Goal: Navigation & Orientation: Find specific page/section

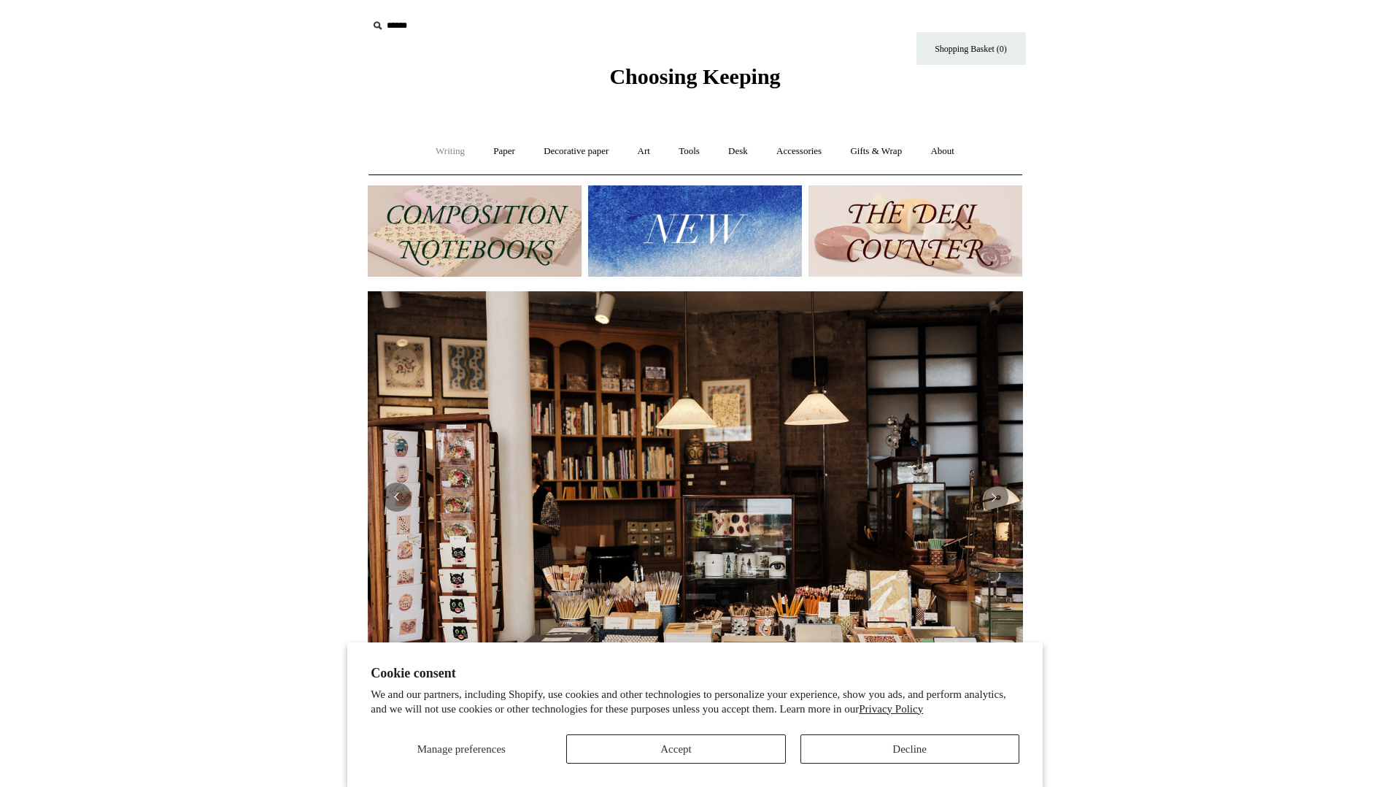
click at [436, 147] on link "Writing +" at bounding box center [450, 151] width 55 height 39
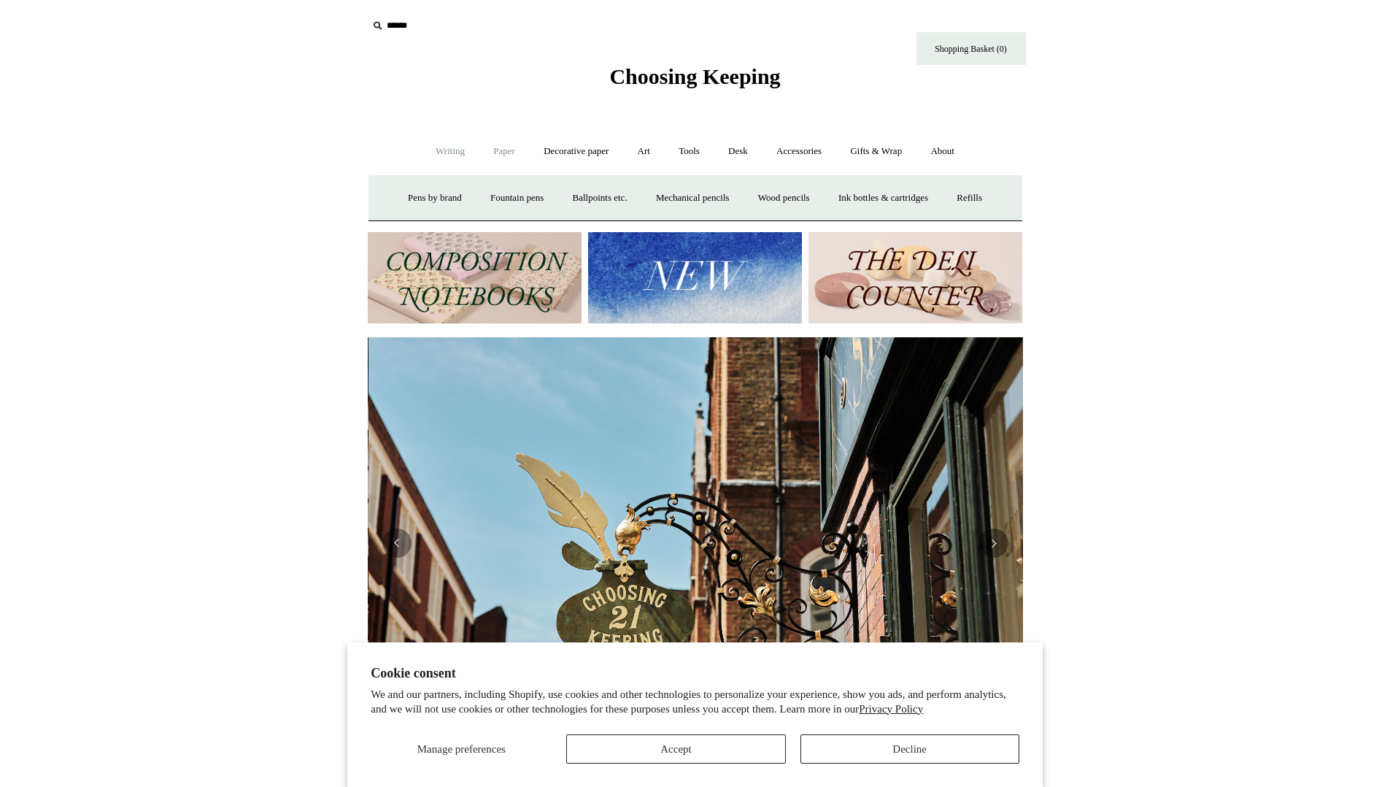
scroll to position [0, 655]
click at [498, 156] on link "Paper +" at bounding box center [504, 151] width 48 height 39
click at [556, 198] on link "📆 Dated Diaries 📆" at bounding box center [580, 198] width 107 height 39
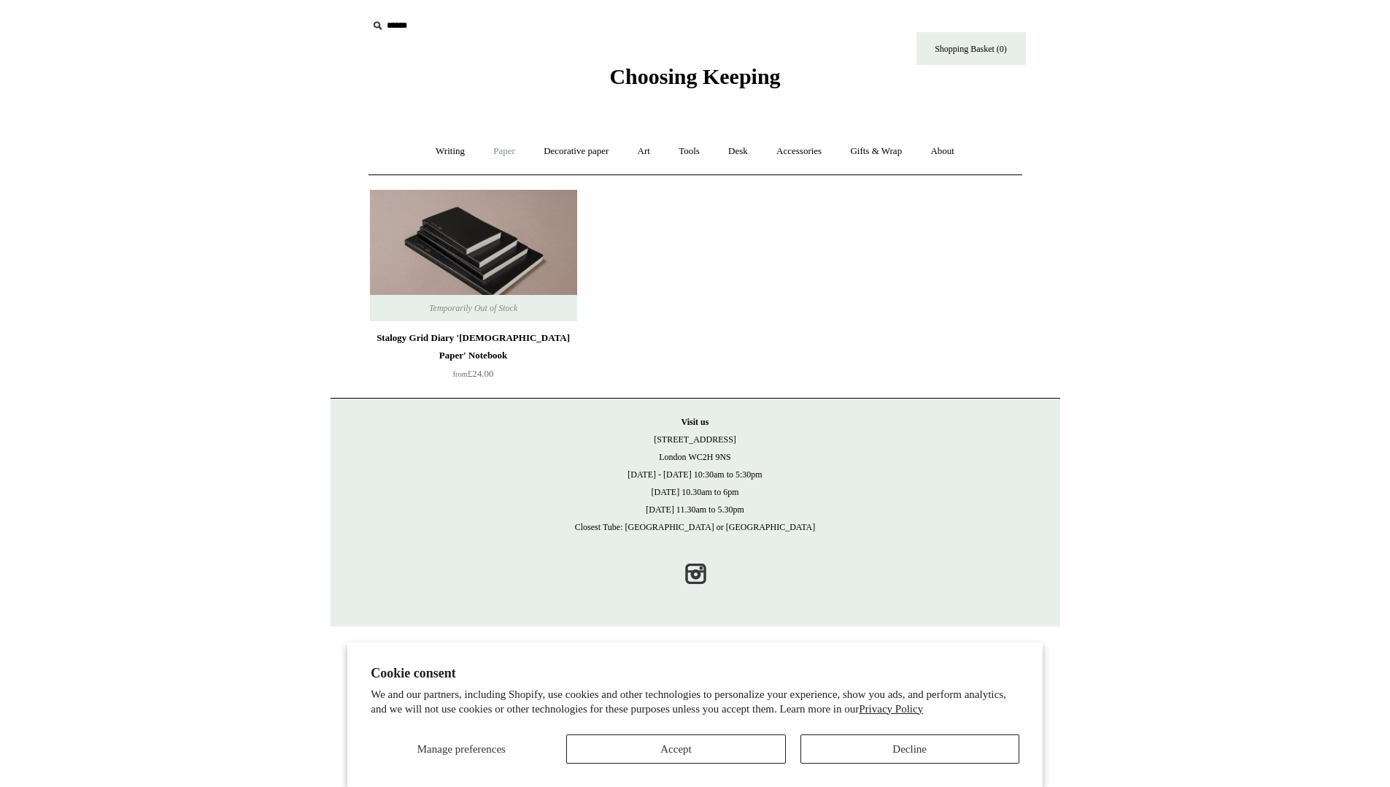
click at [497, 149] on link "Paper +" at bounding box center [504, 151] width 48 height 39
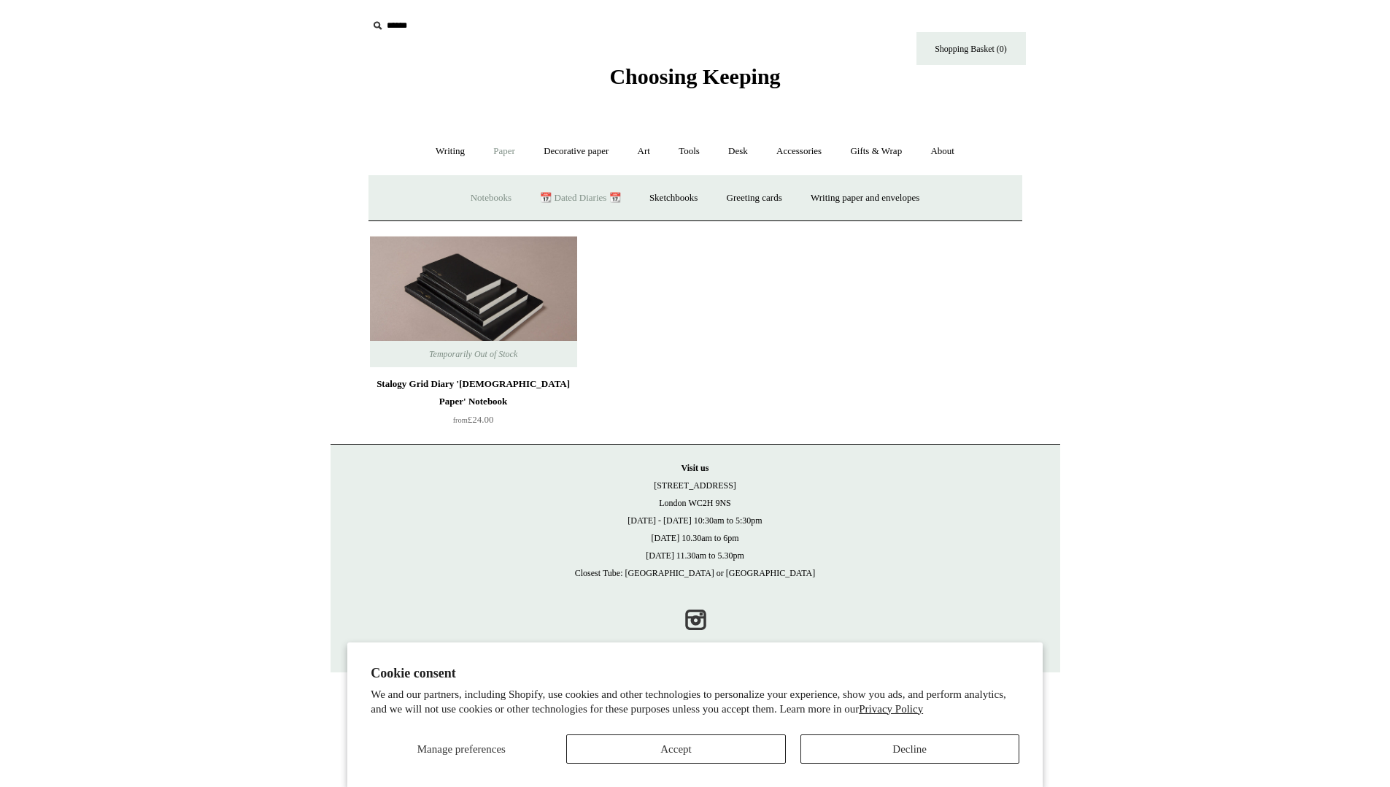
click at [474, 200] on link "Notebooks +" at bounding box center [491, 198] width 67 height 39
